Goal: Task Accomplishment & Management: Use online tool/utility

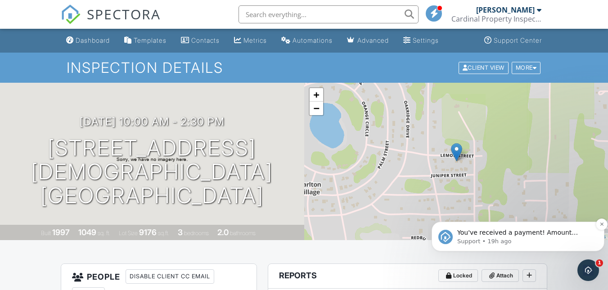
click at [483, 237] on p "Support • 19h ago" at bounding box center [525, 241] width 136 height 8
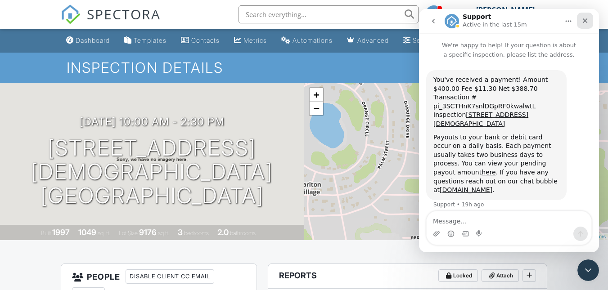
click at [582, 20] on icon "Close" at bounding box center [584, 20] width 7 height 7
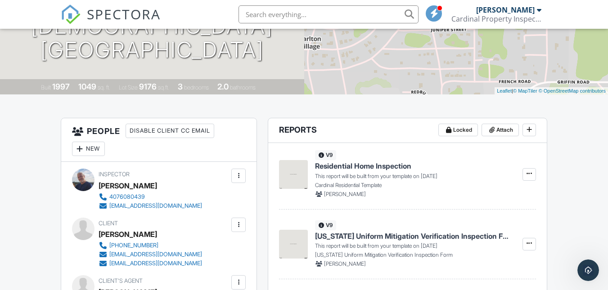
scroll to position [90, 0]
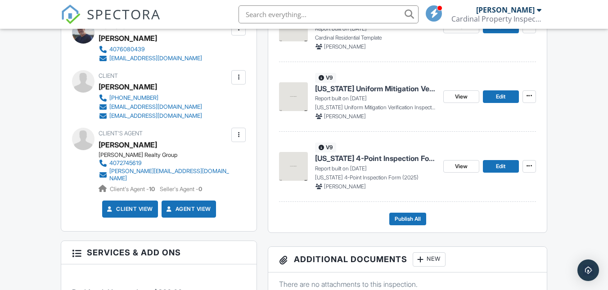
scroll to position [270, 0]
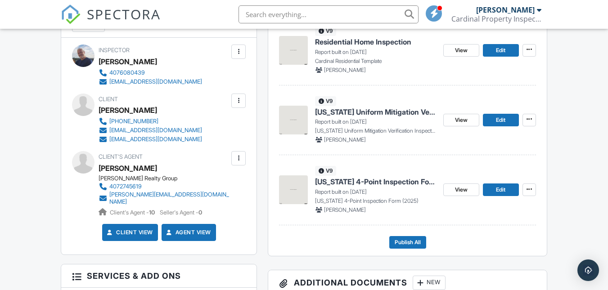
click at [297, 118] on img at bounding box center [293, 120] width 29 height 29
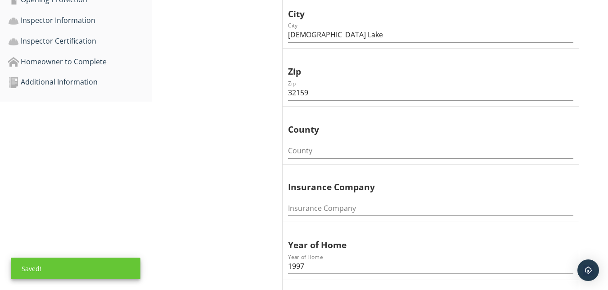
scroll to position [390, 0]
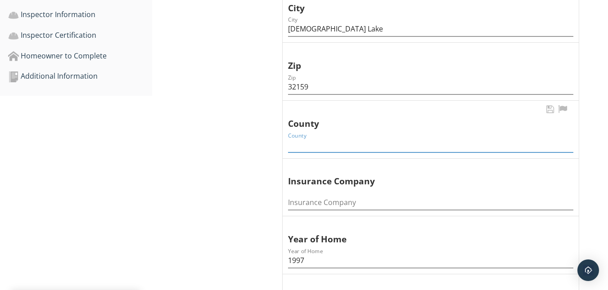
click at [311, 141] on input "County" at bounding box center [430, 145] width 285 height 15
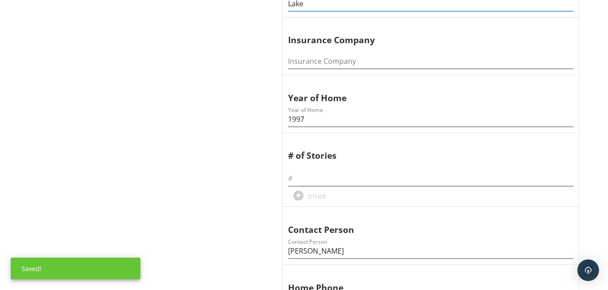
scroll to position [540, 0]
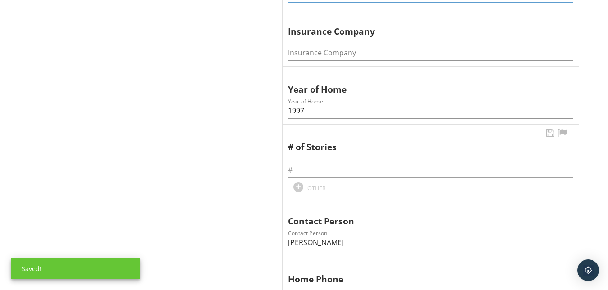
type input "Lake"
click at [300, 166] on input "text" at bounding box center [430, 170] width 285 height 15
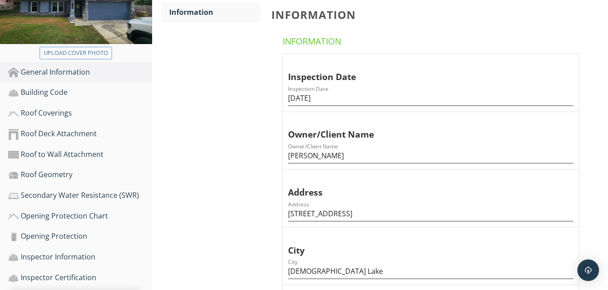
scroll to position [150, 0]
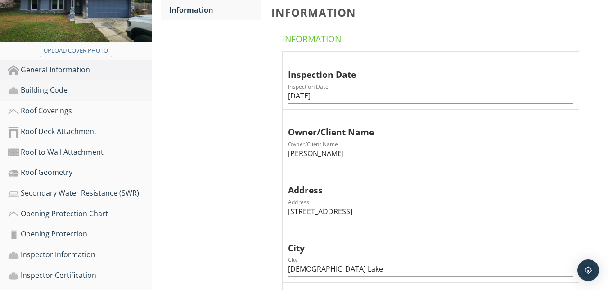
type input "1"
click at [36, 94] on div "Building Code" at bounding box center [80, 91] width 144 height 12
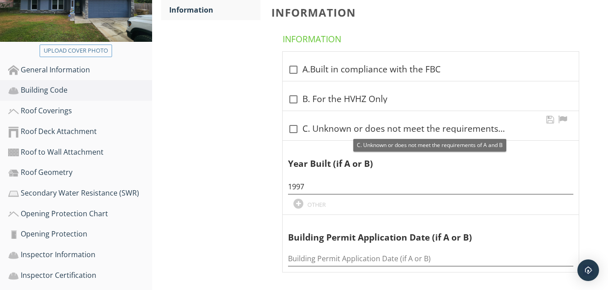
click at [294, 130] on div at bounding box center [293, 128] width 15 height 15
checkbox input "true"
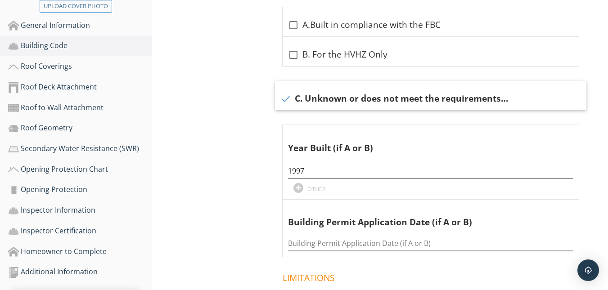
scroll to position [172, 0]
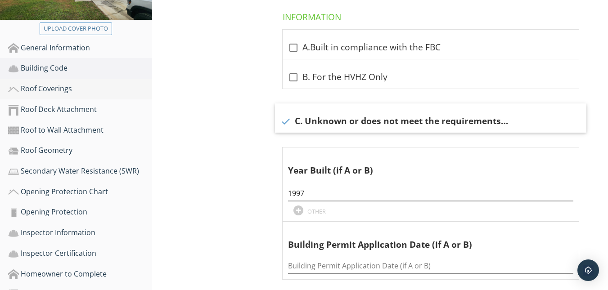
click at [40, 86] on div "Roof Coverings" at bounding box center [80, 89] width 144 height 12
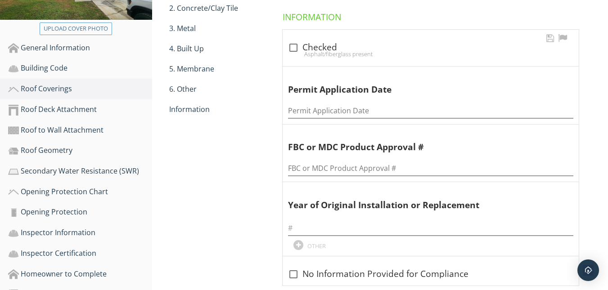
click at [294, 49] on div at bounding box center [293, 47] width 15 height 15
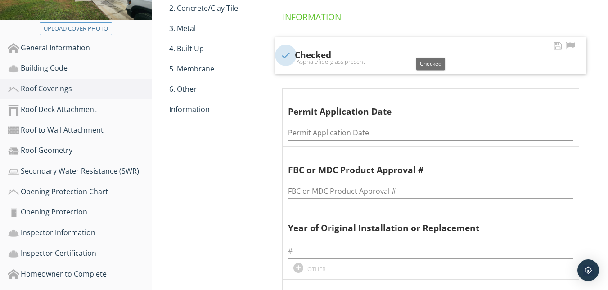
checkbox input "true"
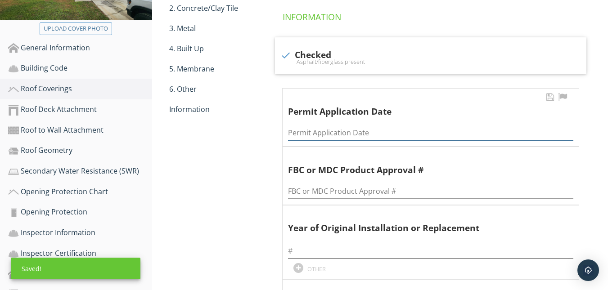
click at [323, 128] on input "Permit Application Date" at bounding box center [430, 132] width 285 height 15
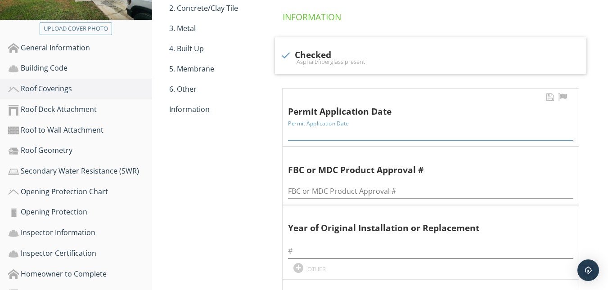
click at [305, 134] on input "Permit Application Date" at bounding box center [430, 132] width 285 height 15
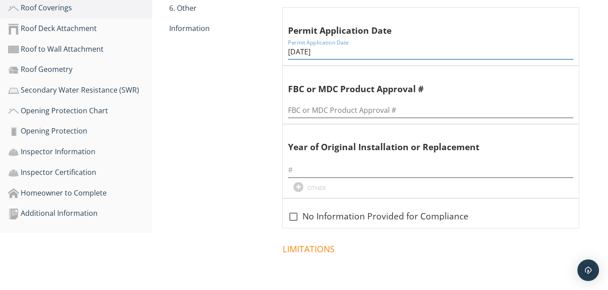
scroll to position [262, 0]
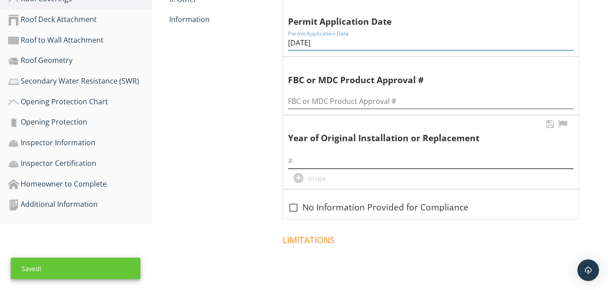
type input "5-13-2021"
click at [305, 159] on input "text" at bounding box center [430, 161] width 285 height 15
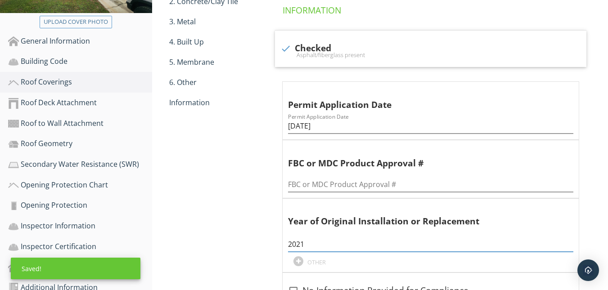
scroll to position [81, 0]
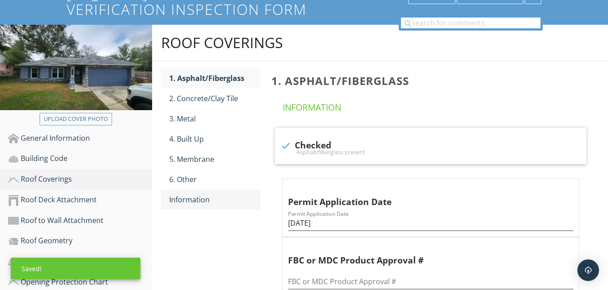
type input "2021"
click at [189, 197] on div "Information" at bounding box center [214, 199] width 91 height 11
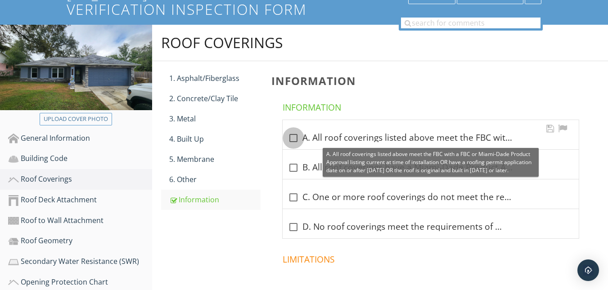
click at [295, 138] on div at bounding box center [293, 137] width 15 height 15
checkbox input "true"
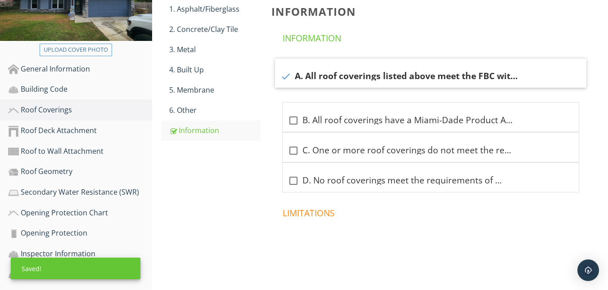
scroll to position [136, 0]
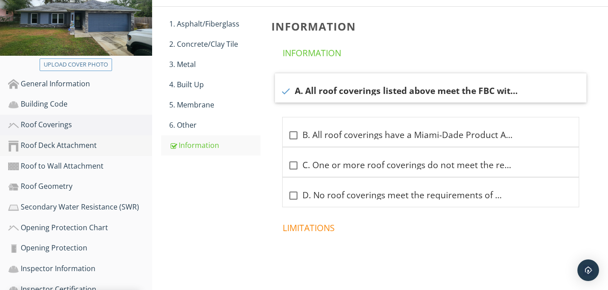
click at [40, 140] on div "Roof Deck Attachment" at bounding box center [80, 146] width 144 height 12
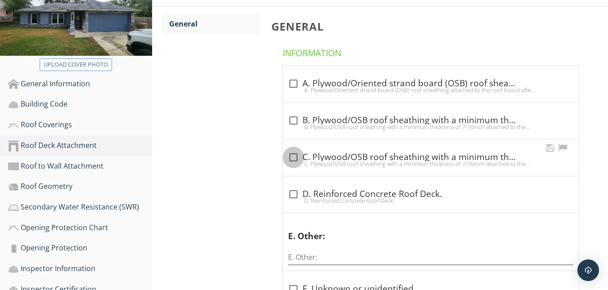
click at [292, 158] on div at bounding box center [293, 157] width 15 height 15
checkbox input "true"
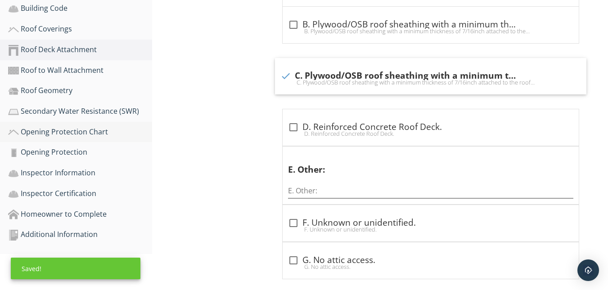
scroll to position [231, 0]
click at [36, 74] on div "Roof to Wall Attachment" at bounding box center [80, 71] width 144 height 12
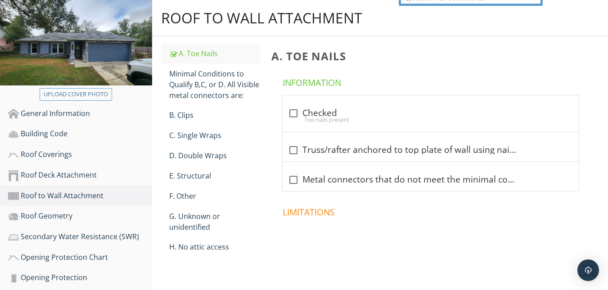
scroll to position [106, 0]
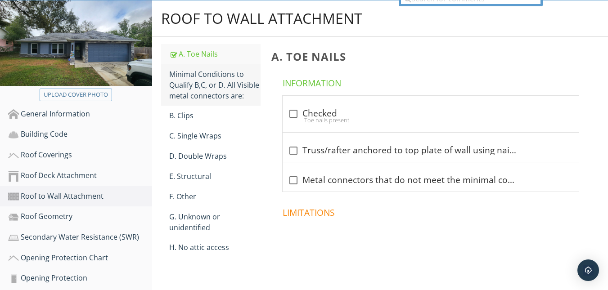
click at [207, 73] on div "Minimal Conditions to Qualify B,C, or D. All Visible metal connectors are:" at bounding box center [214, 85] width 91 height 32
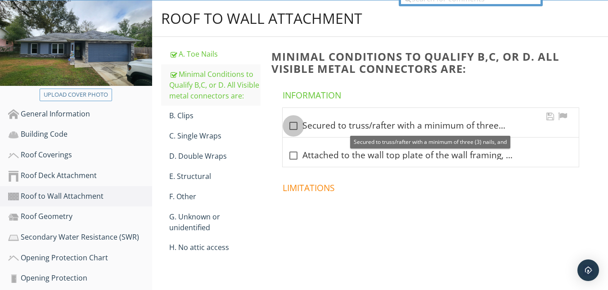
click at [295, 125] on div at bounding box center [293, 125] width 15 height 15
checkbox input "true"
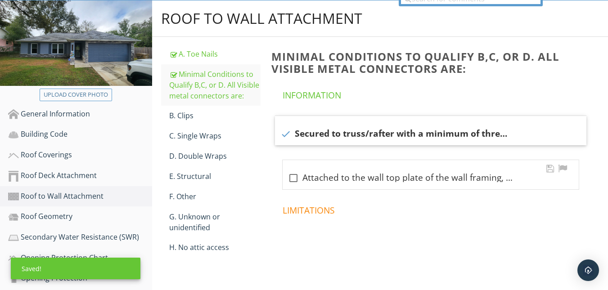
click at [295, 174] on div at bounding box center [293, 177] width 15 height 15
checkbox input "true"
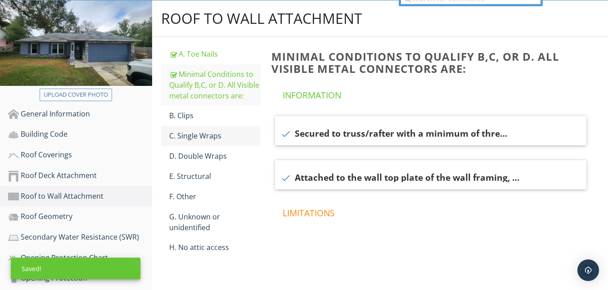
click at [195, 133] on div "C. Single Wraps" at bounding box center [214, 135] width 91 height 11
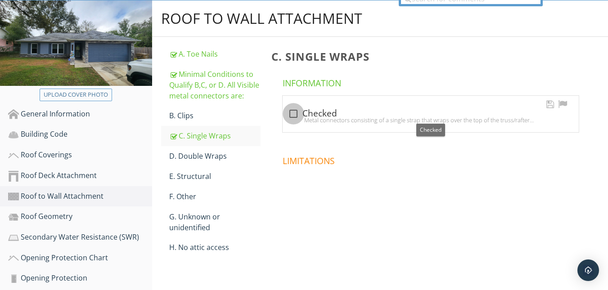
click at [291, 115] on div at bounding box center [293, 113] width 15 height 15
checkbox input "true"
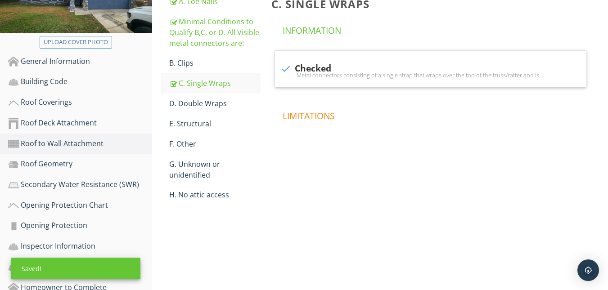
scroll to position [165, 0]
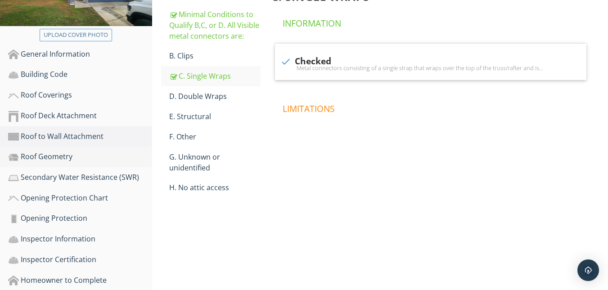
click at [54, 153] on div "Roof Geometry" at bounding box center [80, 157] width 144 height 12
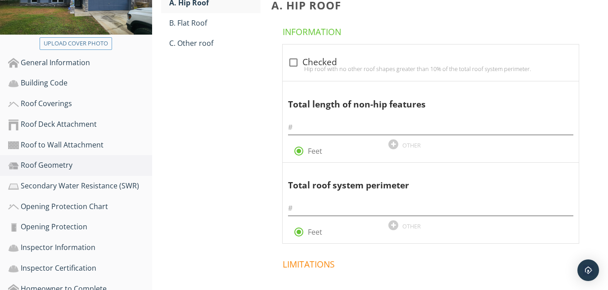
scroll to position [165, 0]
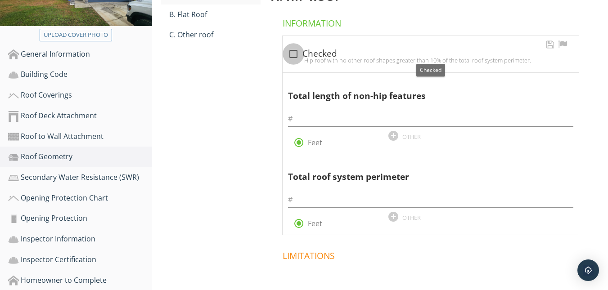
click at [295, 53] on div at bounding box center [293, 53] width 15 height 15
checkbox input "true"
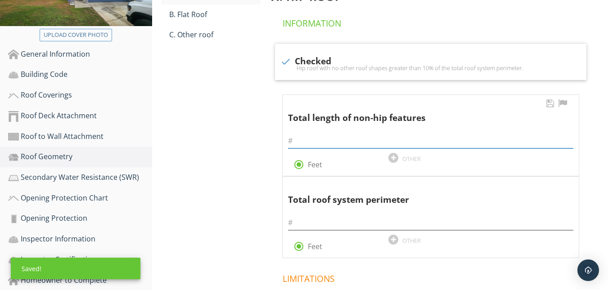
click at [304, 140] on input "text" at bounding box center [430, 141] width 285 height 15
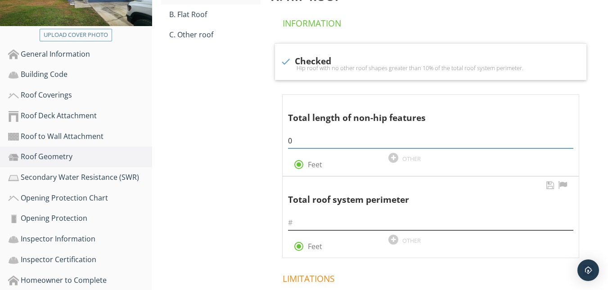
type input "0"
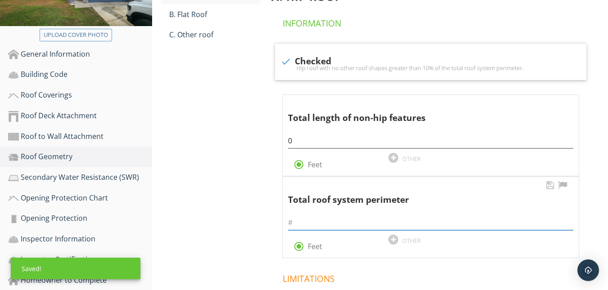
click at [308, 223] on input "text" at bounding box center [430, 222] width 285 height 15
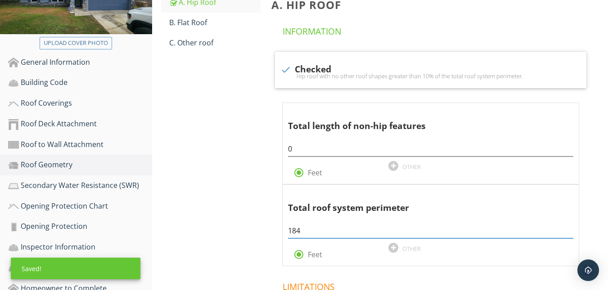
scroll to position [234, 0]
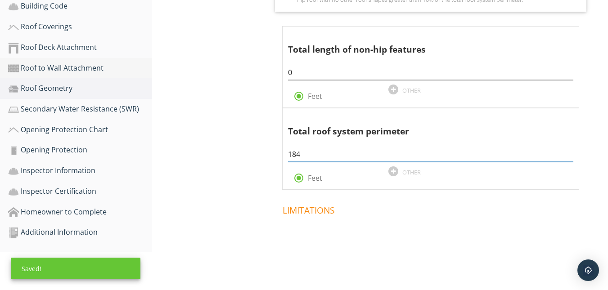
type input "184"
click at [56, 66] on div "Roof to Wall Attachment" at bounding box center [80, 69] width 144 height 12
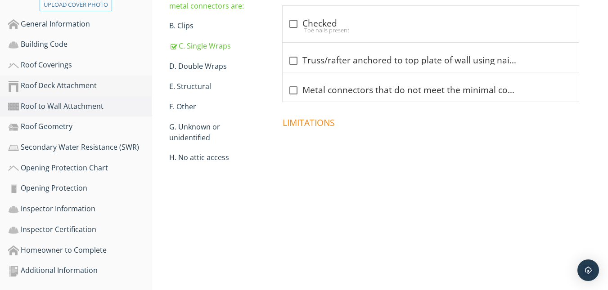
scroll to position [196, 0]
click at [39, 147] on div "Secondary Water Resistance (SWR)" at bounding box center [80, 148] width 144 height 12
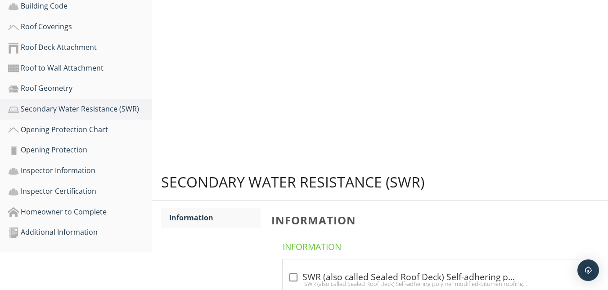
scroll to position [196, 0]
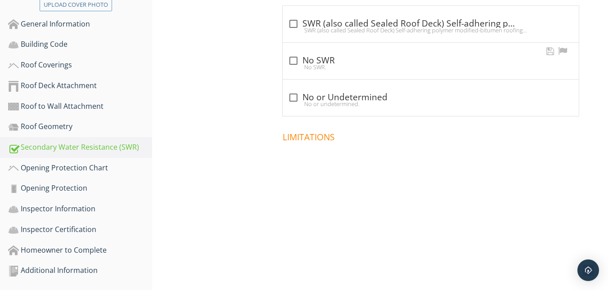
click at [293, 58] on div at bounding box center [293, 60] width 15 height 15
checkbox input "true"
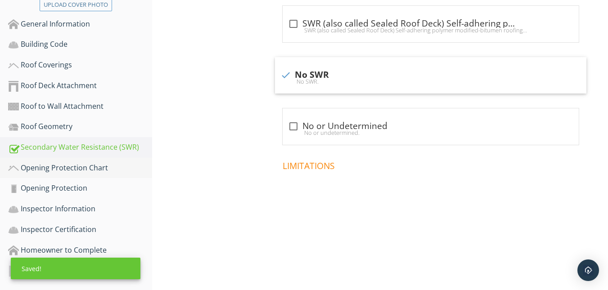
click at [52, 163] on div "Opening Protection Chart" at bounding box center [80, 168] width 144 height 12
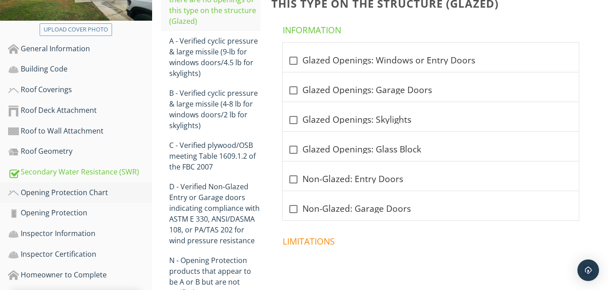
scroll to position [144, 0]
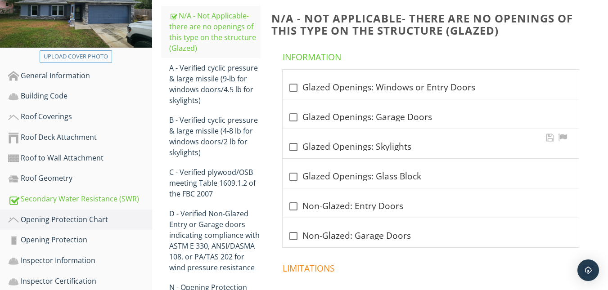
click at [296, 149] on div at bounding box center [293, 146] width 15 height 15
checkbox input "true"
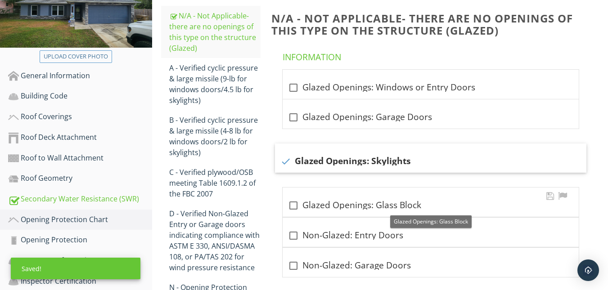
click at [292, 205] on div at bounding box center [293, 205] width 15 height 15
checkbox input "true"
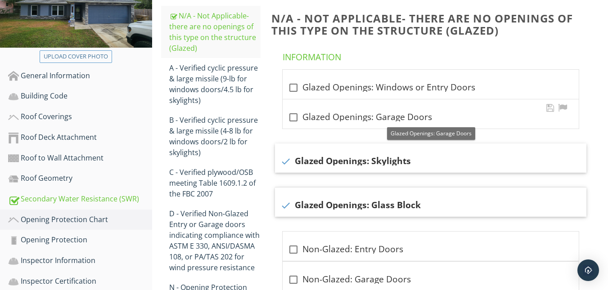
click at [294, 114] on div at bounding box center [293, 117] width 15 height 15
checkbox input "true"
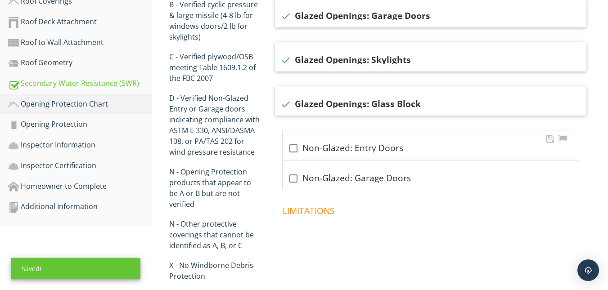
scroll to position [267, 0]
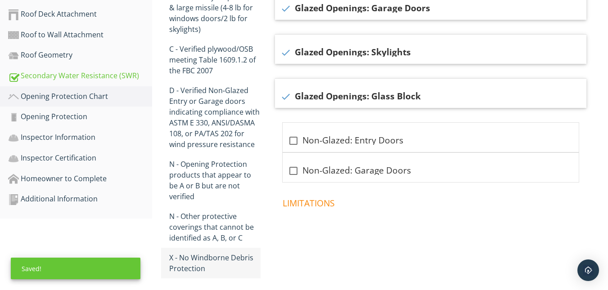
click at [186, 253] on div "X - No Windborne Debris Protection" at bounding box center [214, 263] width 91 height 22
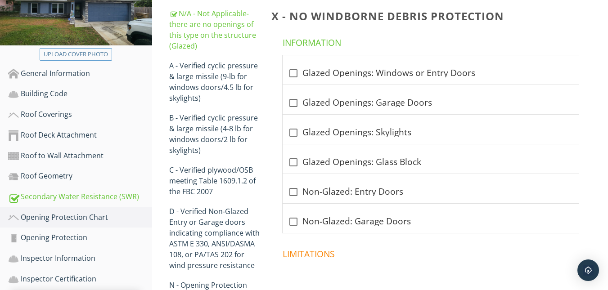
scroll to position [117, 0]
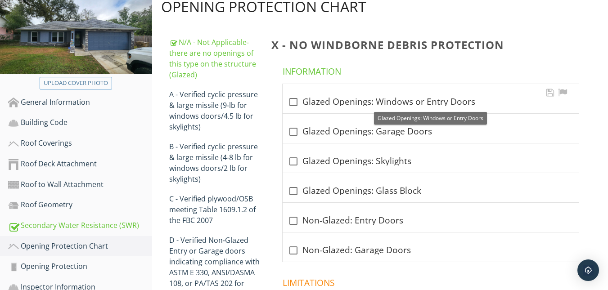
click at [293, 101] on div at bounding box center [293, 101] width 15 height 15
checkbox input "true"
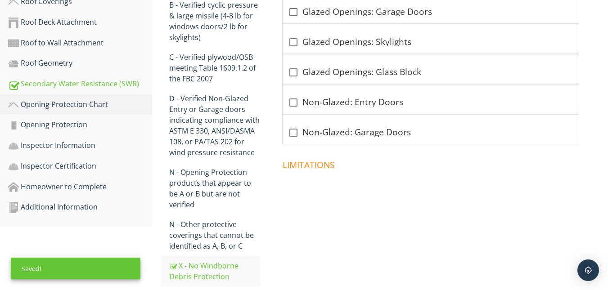
scroll to position [267, 0]
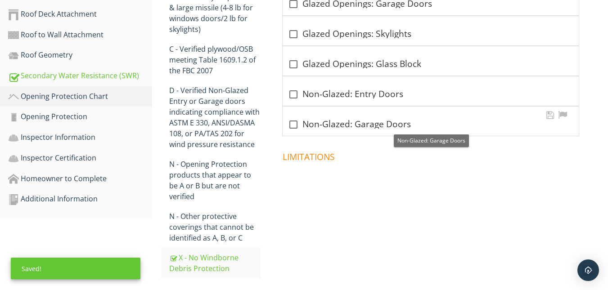
click at [295, 126] on div at bounding box center [293, 124] width 15 height 15
checkbox input "true"
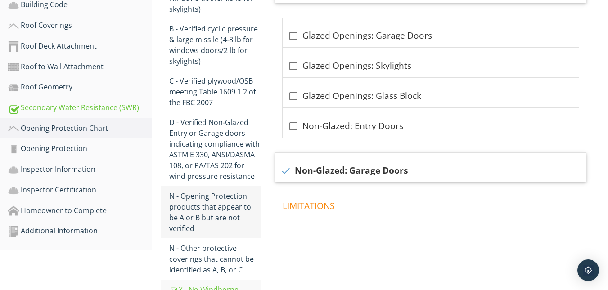
scroll to position [237, 0]
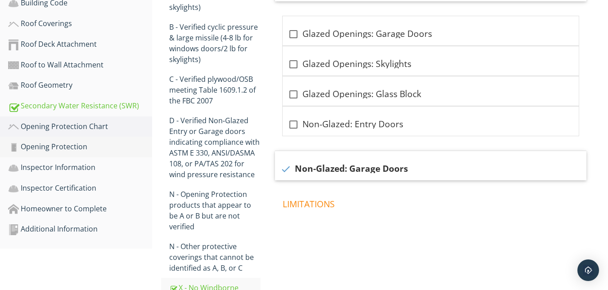
click at [54, 141] on div "Opening Protection" at bounding box center [80, 147] width 144 height 12
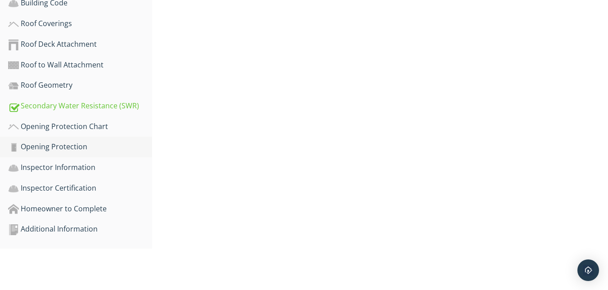
scroll to position [196, 0]
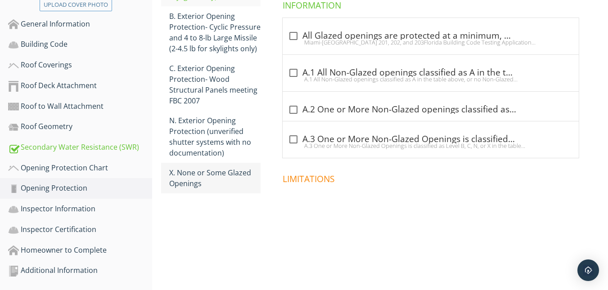
click at [190, 189] on link "X. None or Some Glazed Openings" at bounding box center [214, 178] width 91 height 31
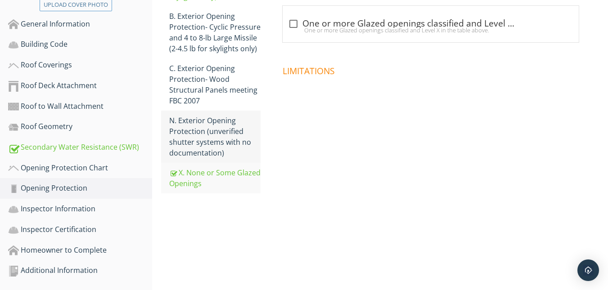
scroll to position [196, 0]
click at [291, 27] on div "One or more Glazed openings classified and Level X in the table above." at bounding box center [430, 30] width 285 height 7
checkbox input "true"
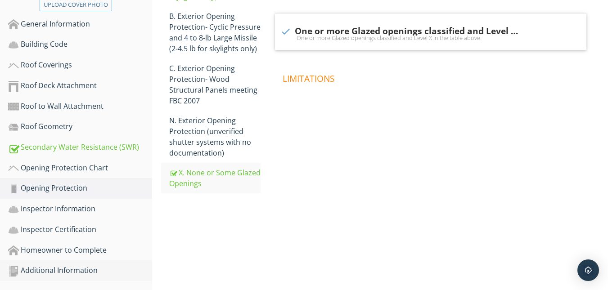
click at [50, 270] on div "Additional Information" at bounding box center [80, 271] width 144 height 12
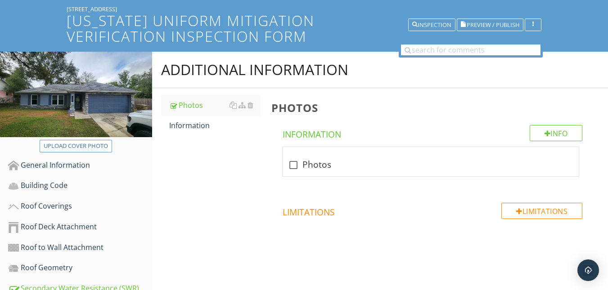
scroll to position [90, 0]
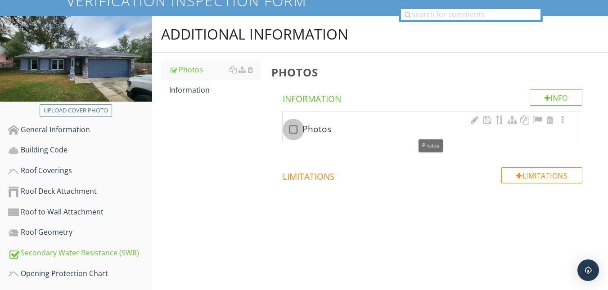
click at [296, 130] on div at bounding box center [293, 129] width 15 height 15
checkbox input "true"
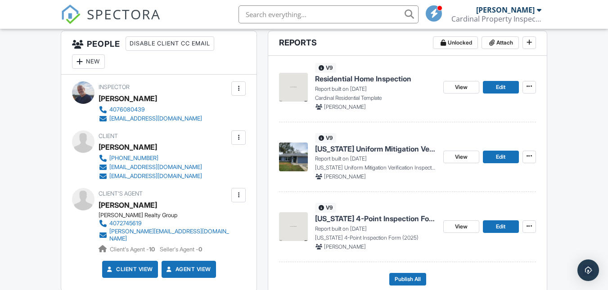
scroll to position [240, 0]
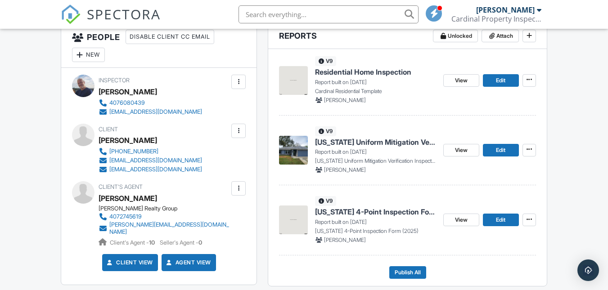
click at [294, 221] on img at bounding box center [293, 220] width 29 height 29
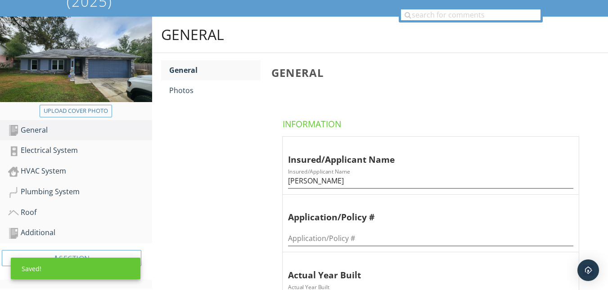
scroll to position [90, 0]
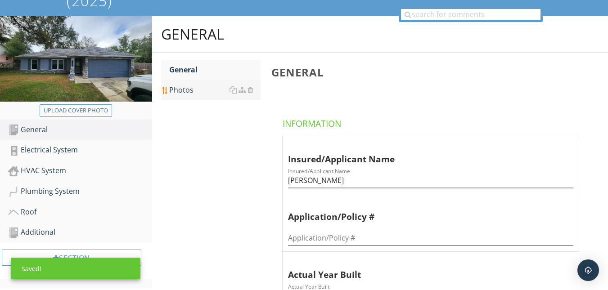
click at [174, 85] on div "Photos" at bounding box center [214, 90] width 91 height 11
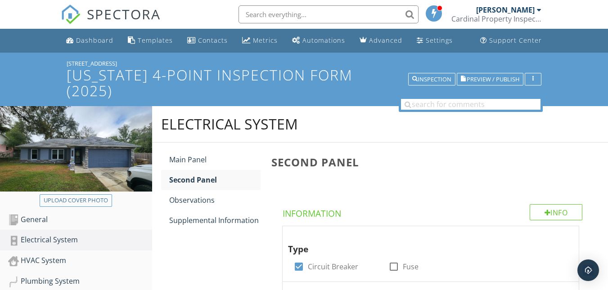
scroll to position [300, 0]
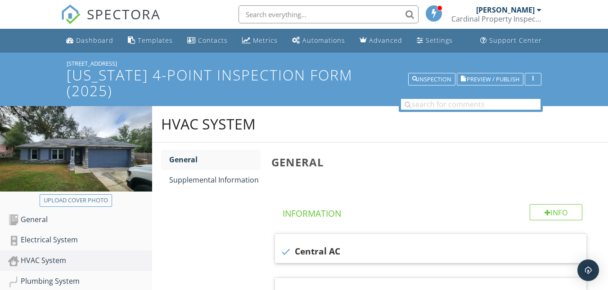
scroll to position [120, 0]
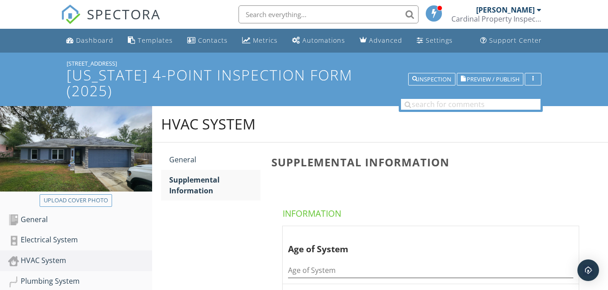
scroll to position [120, 0]
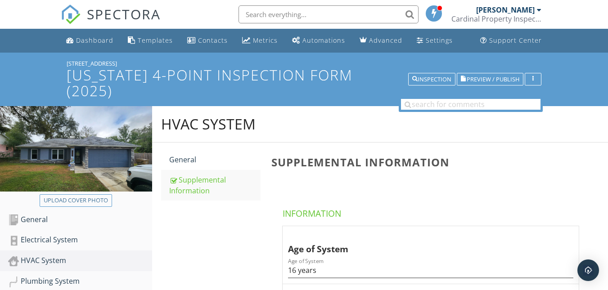
scroll to position [210, 0]
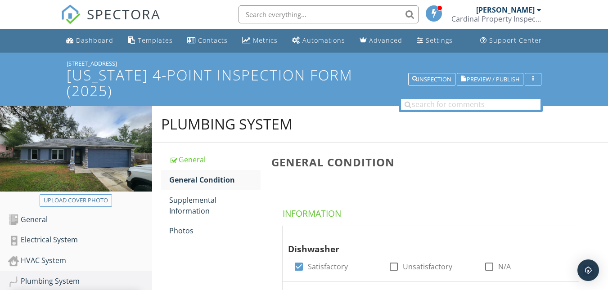
scroll to position [116, 0]
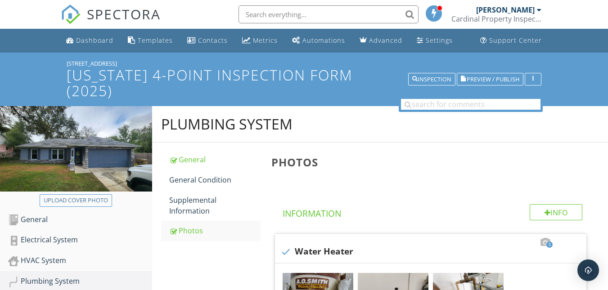
scroll to position [380, 0]
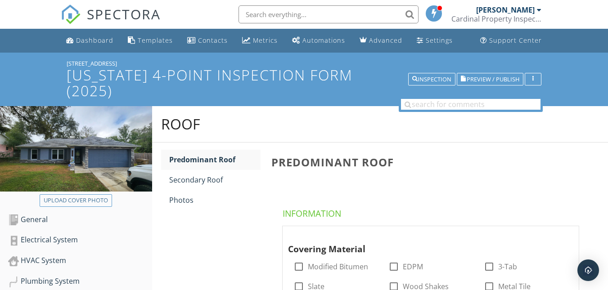
scroll to position [244, 0]
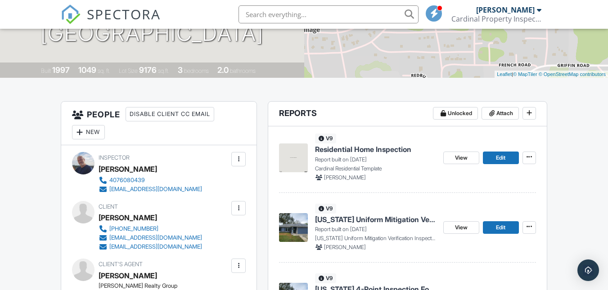
scroll to position [152, 0]
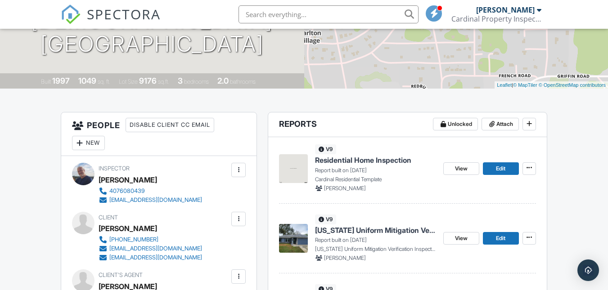
click at [296, 164] on img at bounding box center [293, 168] width 29 height 29
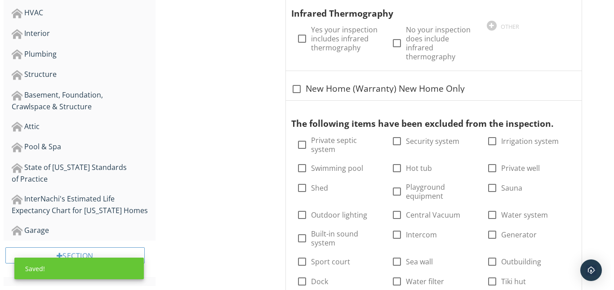
scroll to position [300, 0]
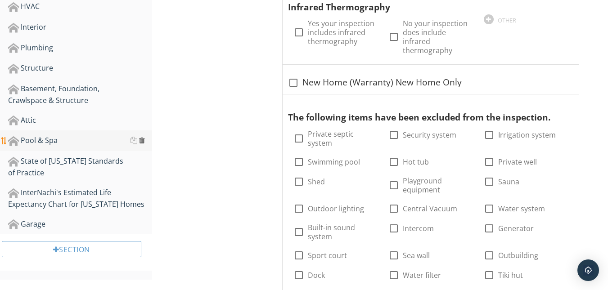
click at [140, 138] on div at bounding box center [142, 140] width 6 height 7
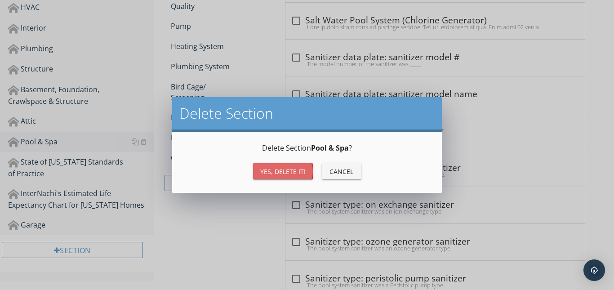
click at [273, 176] on div "Yes, Delete it!" at bounding box center [282, 171] width 45 height 9
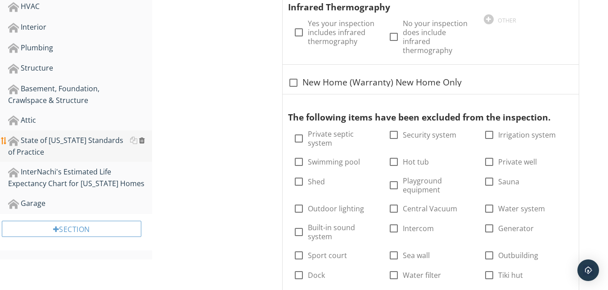
click at [142, 138] on div at bounding box center [142, 140] width 6 height 7
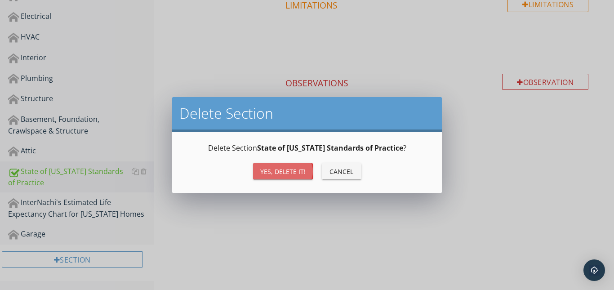
click at [270, 168] on div "Yes, Delete it!" at bounding box center [282, 171] width 45 height 9
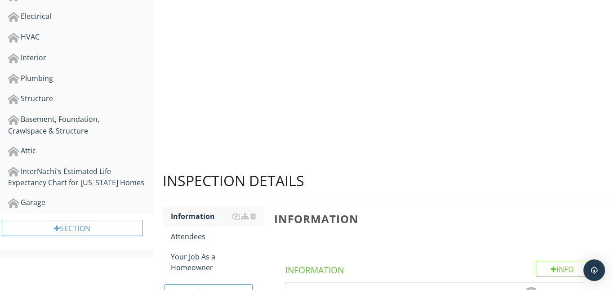
scroll to position [238, 0]
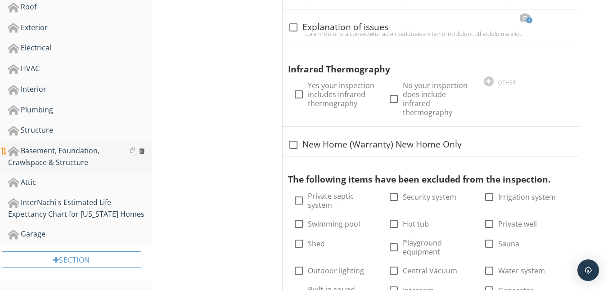
click at [142, 148] on div at bounding box center [142, 150] width 6 height 7
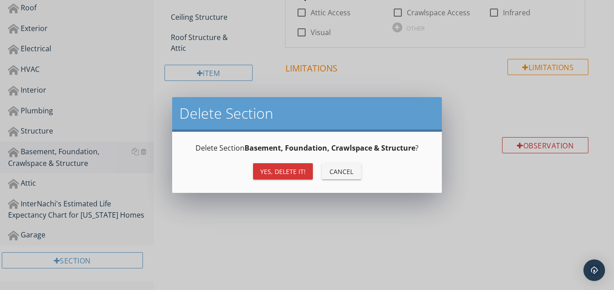
click at [286, 171] on div "Yes, Delete it!" at bounding box center [282, 171] width 45 height 9
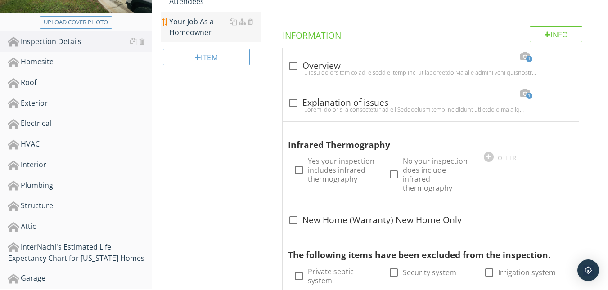
scroll to position [180, 0]
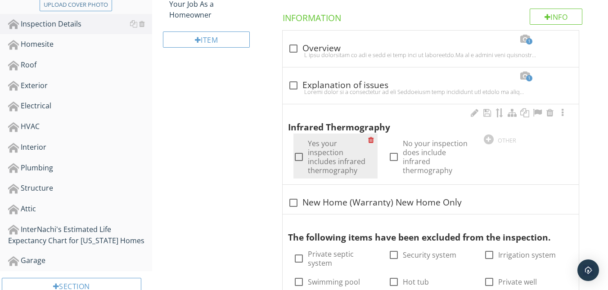
click at [301, 153] on div at bounding box center [298, 156] width 15 height 15
checkbox input "true"
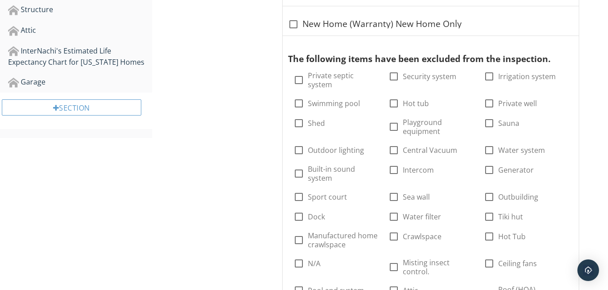
scroll to position [360, 0]
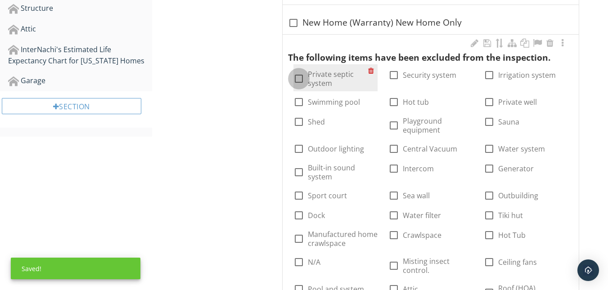
click at [302, 79] on div at bounding box center [298, 78] width 15 height 15
checkbox input "true"
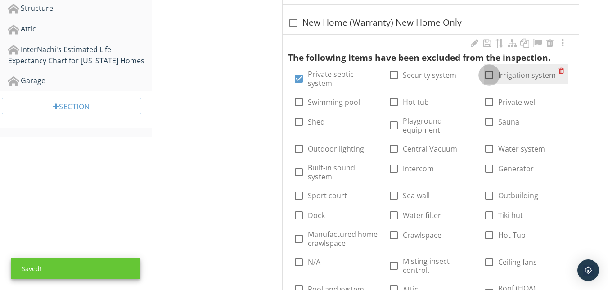
click at [488, 74] on div at bounding box center [488, 74] width 15 height 15
checkbox input "true"
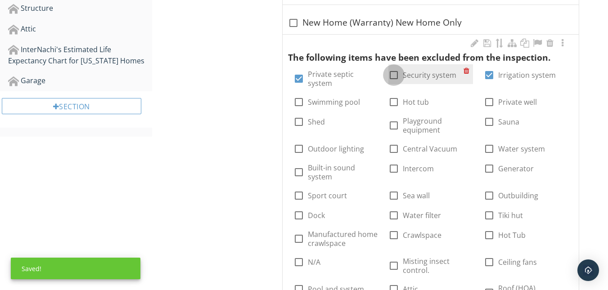
click at [389, 76] on div at bounding box center [393, 74] width 15 height 15
checkbox input "true"
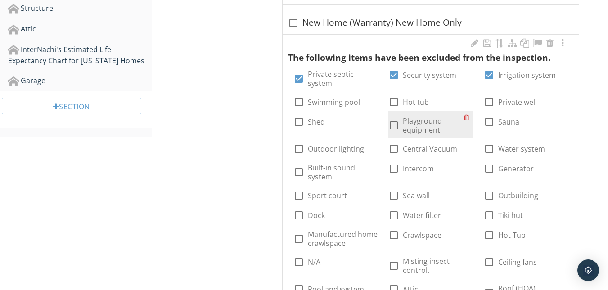
click at [395, 127] on div at bounding box center [393, 125] width 15 height 15
checkbox input "true"
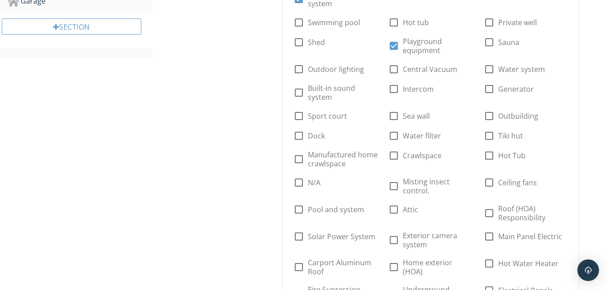
scroll to position [450, 0]
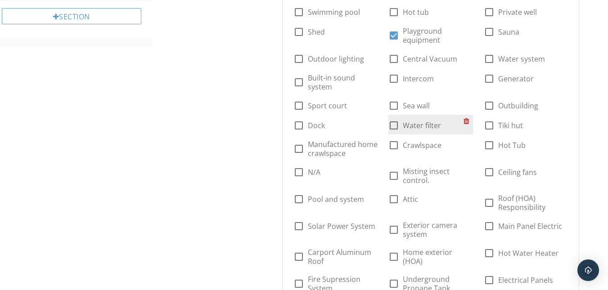
click at [393, 125] on div at bounding box center [393, 125] width 15 height 15
checkbox input "true"
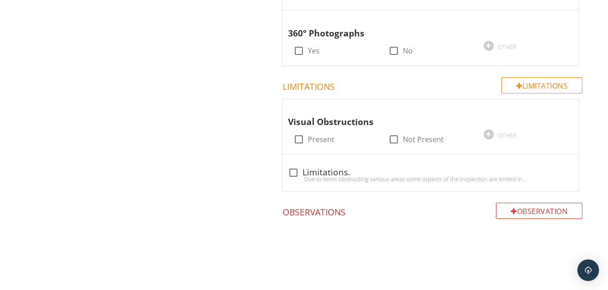
scroll to position [764, 0]
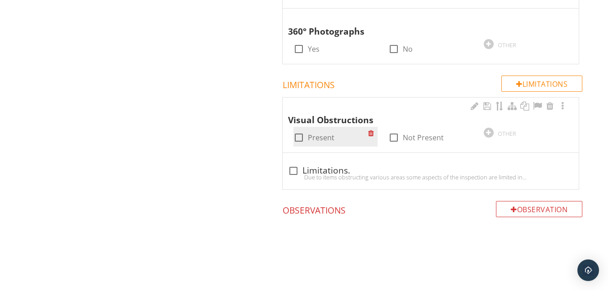
click at [300, 139] on div at bounding box center [298, 137] width 15 height 15
checkbox input "true"
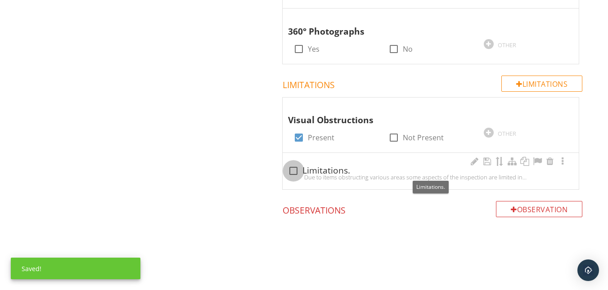
click at [292, 170] on div at bounding box center [293, 170] width 15 height 15
checkbox input "true"
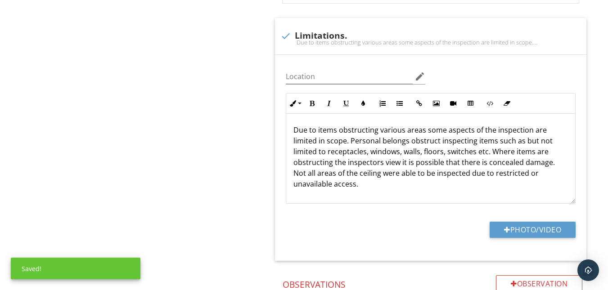
scroll to position [913, 0]
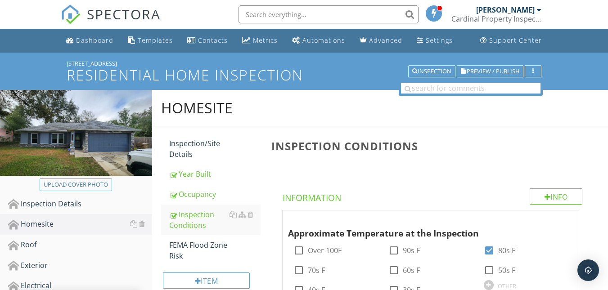
scroll to position [71, 0]
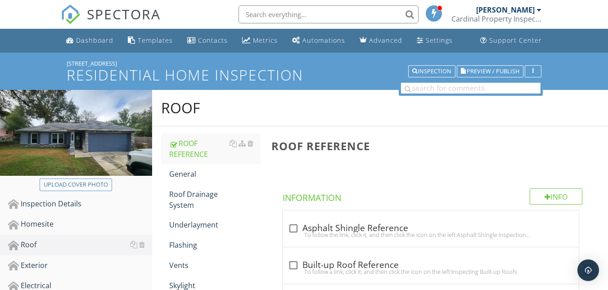
scroll to position [60, 0]
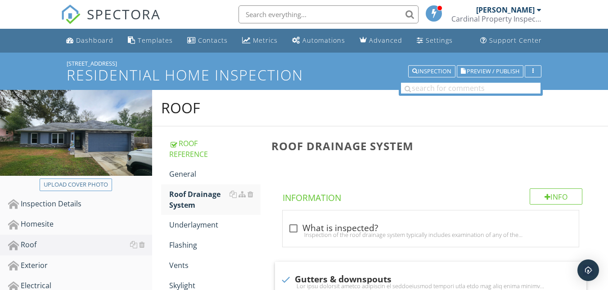
scroll to position [1049, 0]
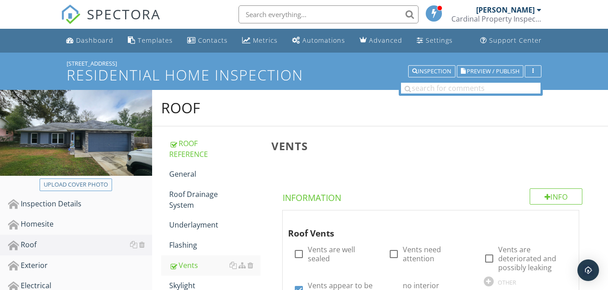
scroll to position [330, 0]
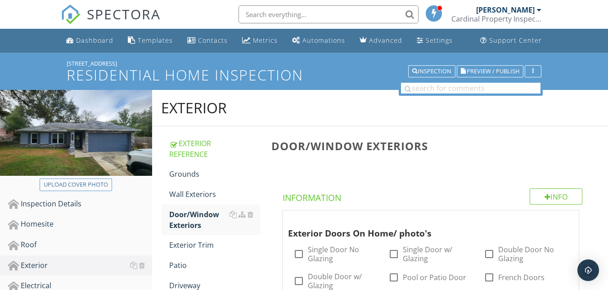
scroll to position [450, 0]
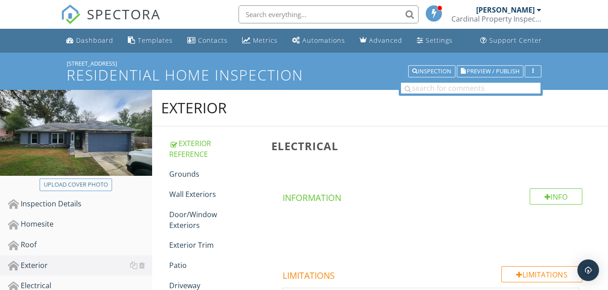
scroll to position [510, 0]
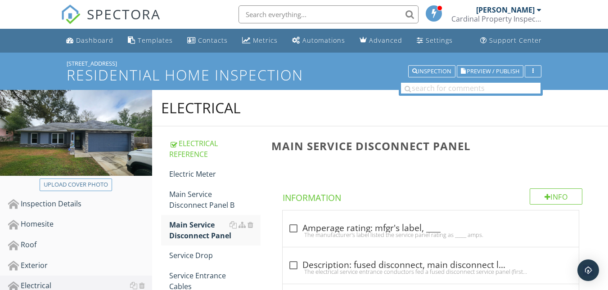
scroll to position [360, 0]
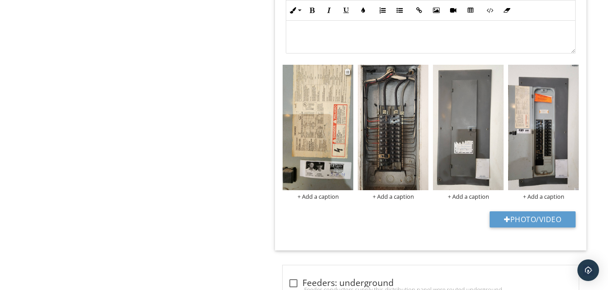
scroll to position [636, 0]
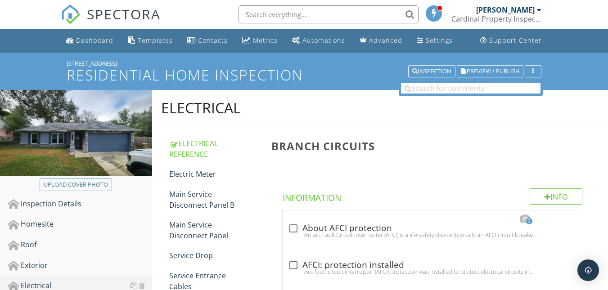
scroll to position [606, 0]
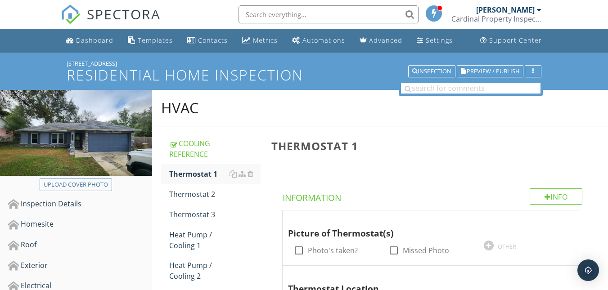
scroll to position [426, 0]
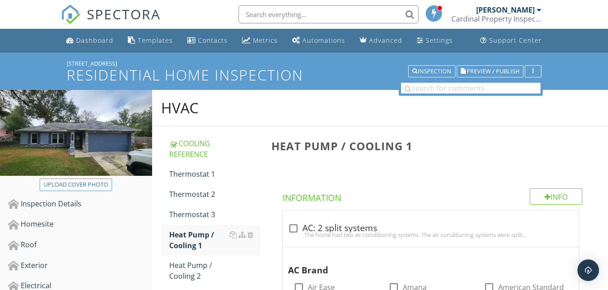
scroll to position [1262, 0]
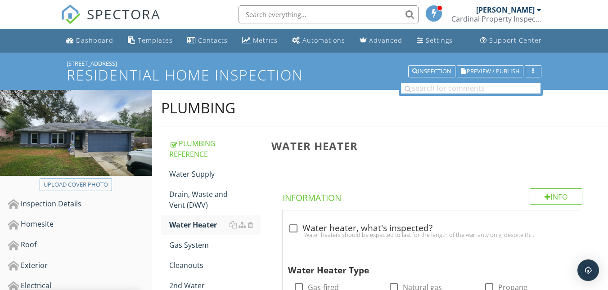
scroll to position [967, 0]
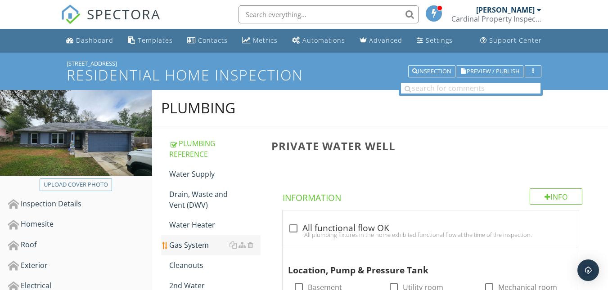
scroll to position [36, 0]
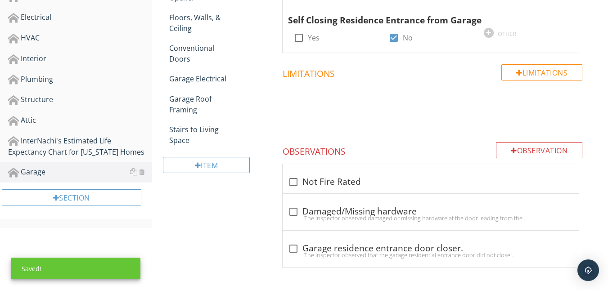
scroll to position [91, 0]
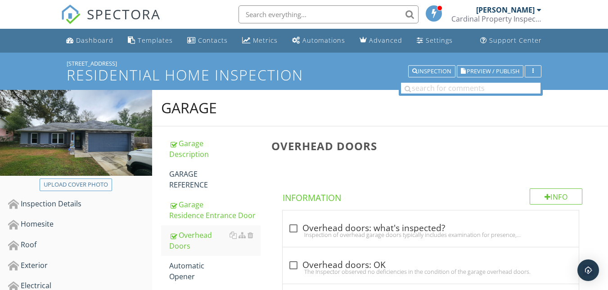
scroll to position [958, 0]
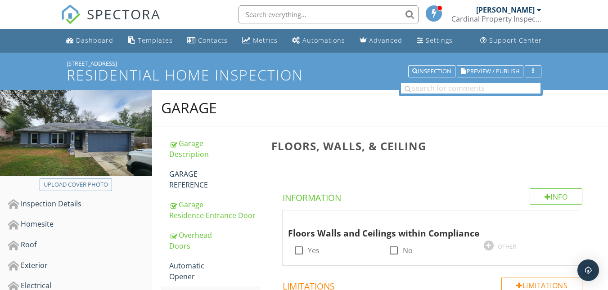
scroll to position [945, 0]
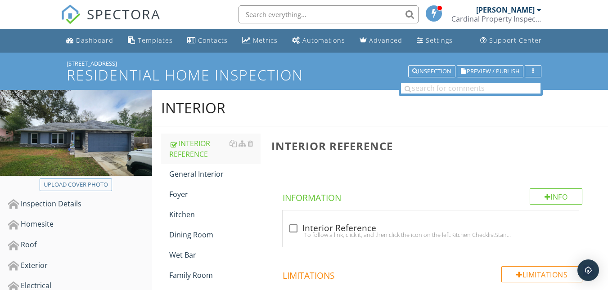
scroll to position [179, 0]
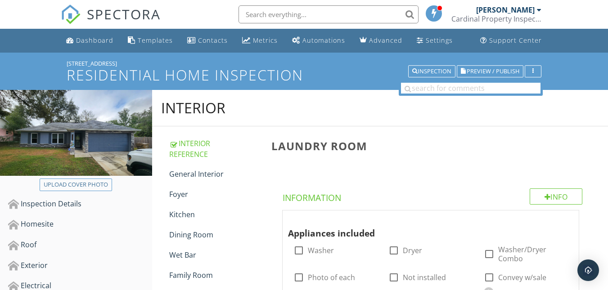
scroll to position [1618, 0]
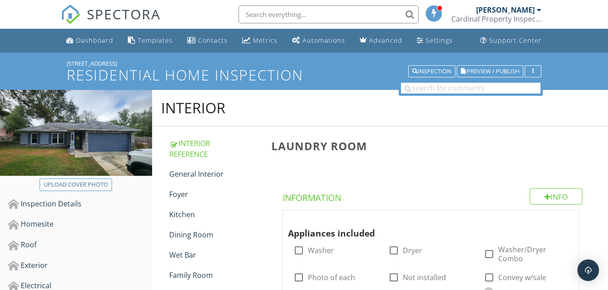
scroll to position [1618, 0]
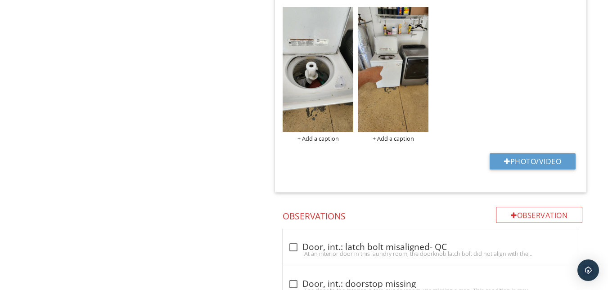
scroll to position [1618, 0]
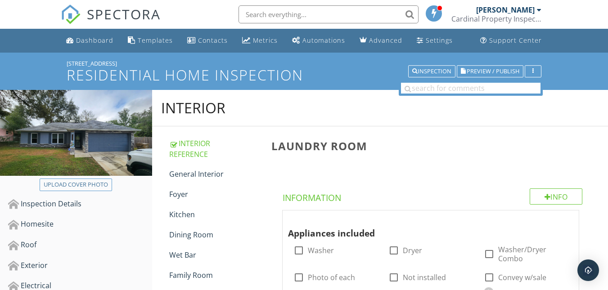
scroll to position [1618, 0]
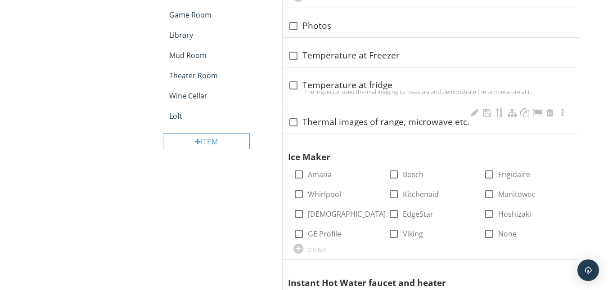
click at [292, 116] on div at bounding box center [293, 122] width 15 height 15
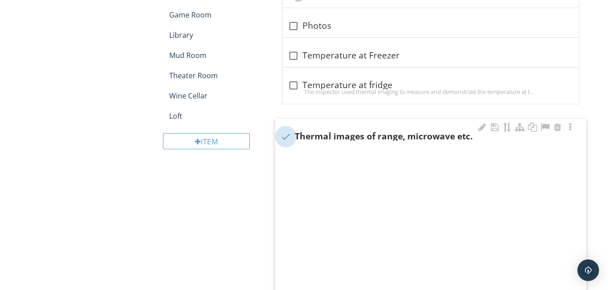
checkbox input "true"
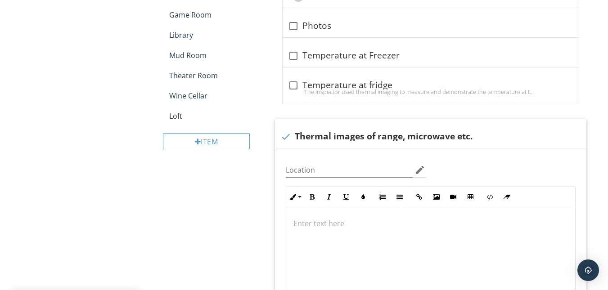
click at [292, 78] on div at bounding box center [293, 85] width 15 height 15
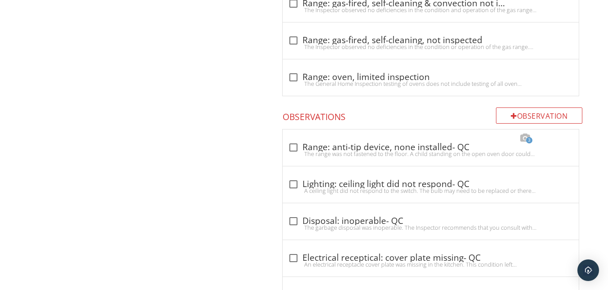
scroll to position [4472, 0]
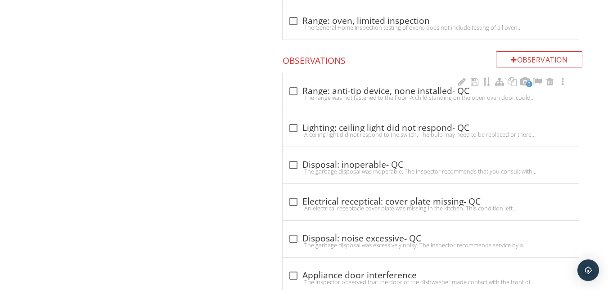
click at [294, 84] on div at bounding box center [293, 91] width 15 height 15
checkbox input "true"
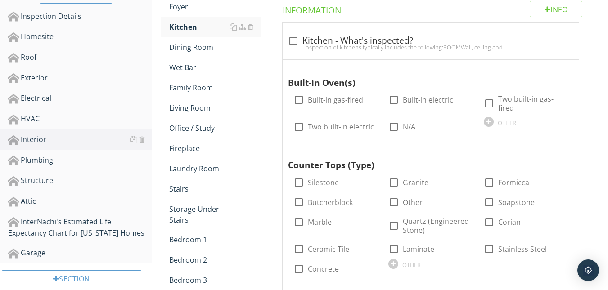
scroll to position [0, 0]
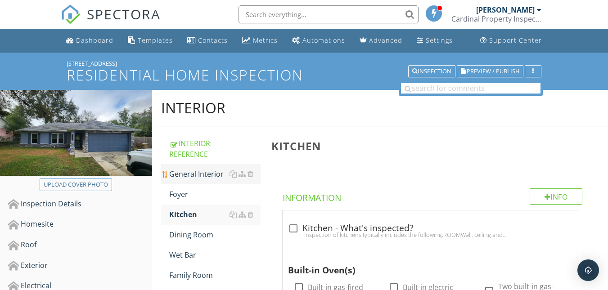
click at [187, 169] on div "General Interior" at bounding box center [214, 174] width 91 height 11
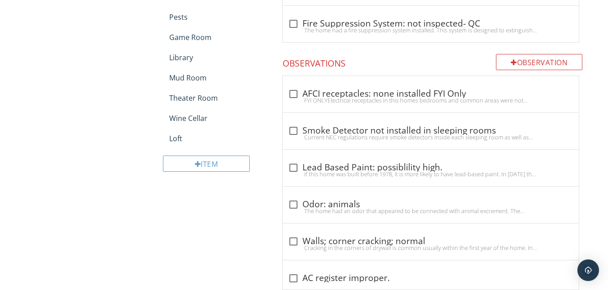
scroll to position [840, 0]
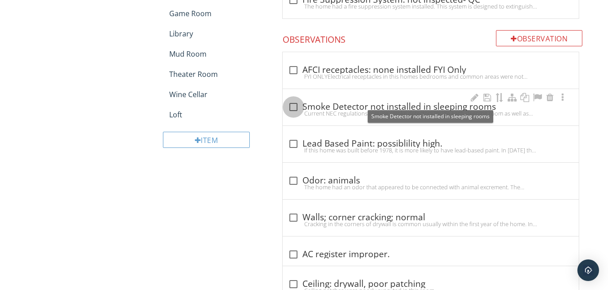
click at [291, 106] on div at bounding box center [293, 106] width 15 height 15
checkbox input "true"
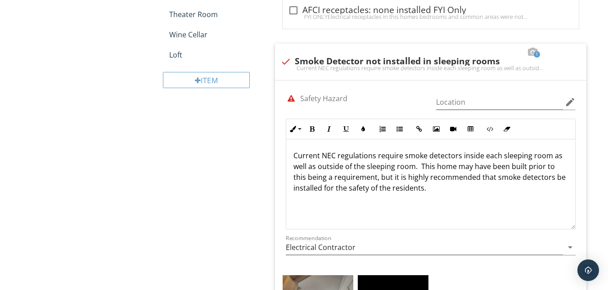
scroll to position [1049, 0]
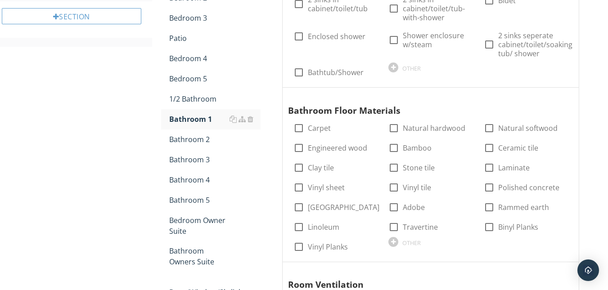
scroll to position [450, 0]
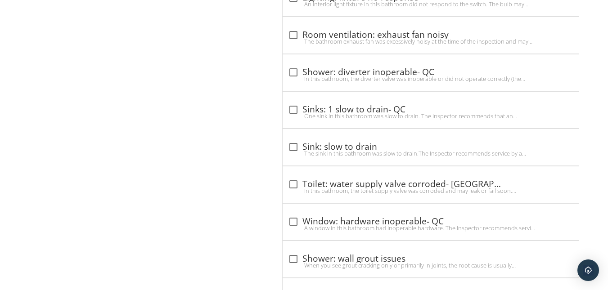
scroll to position [2977, 0]
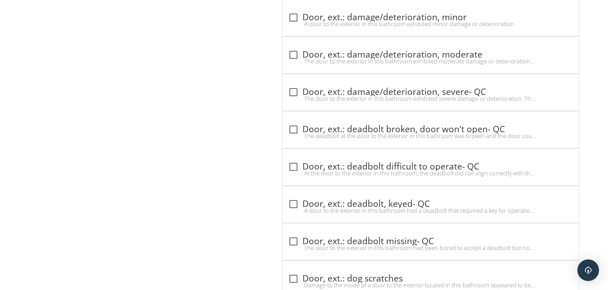
scroll to position [7829, 0]
